Goal: Check status: Check status

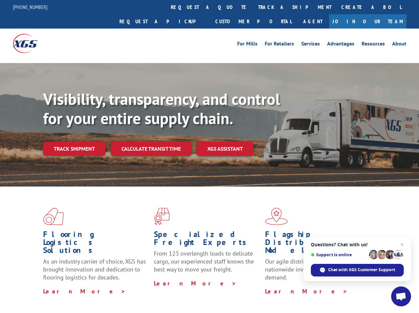
click at [210, 156] on div "Visibility, transparency, and control for your entire supply chain. Track shipm…" at bounding box center [231, 136] width 376 height 93
click at [253, 7] on link "track a shipment" at bounding box center [294, 7] width 83 height 14
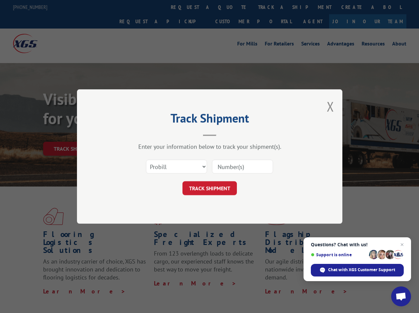
click at [232, 7] on div "Track Shipment Enter your information below to track your shipment(s). Select c…" at bounding box center [209, 156] width 419 height 313
click at [273, 7] on div "Track Shipment Enter your information below to track your shipment(s). Select c…" at bounding box center [209, 156] width 419 height 313
click at [74, 134] on div "Track Shipment Enter your information below to track your shipment(s). Select c…" at bounding box center [209, 156] width 419 height 313
click at [151, 134] on header "Track Shipment" at bounding box center [209, 125] width 199 height 23
click at [225, 134] on header "Track Shipment" at bounding box center [209, 125] width 199 height 23
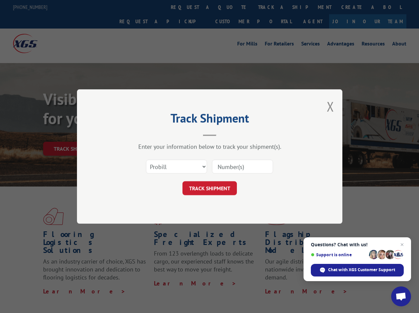
click at [401, 297] on span "Open chat" at bounding box center [401, 297] width 11 height 9
